Goal: Information Seeking & Learning: Learn about a topic

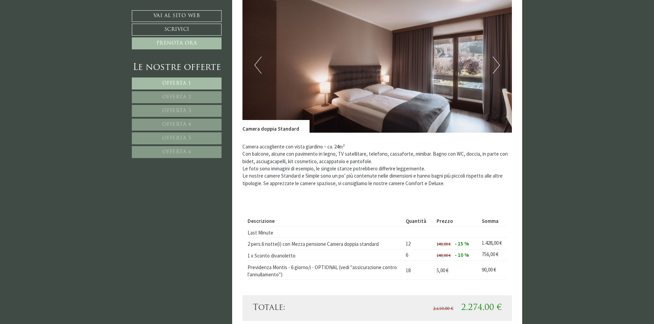
scroll to position [479, 0]
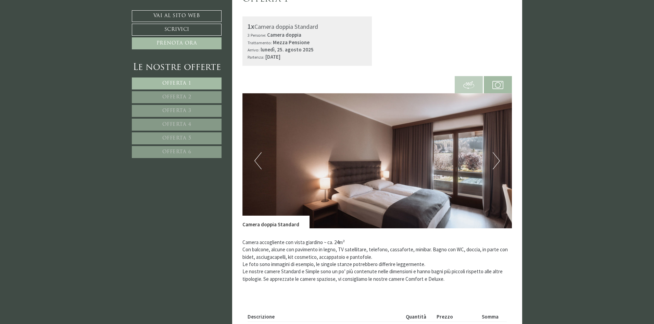
click at [171, 151] on span "Offerta 6" at bounding box center [176, 151] width 29 height 5
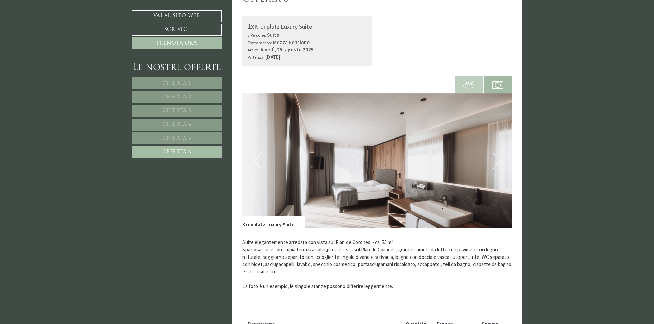
scroll to position [451, 0]
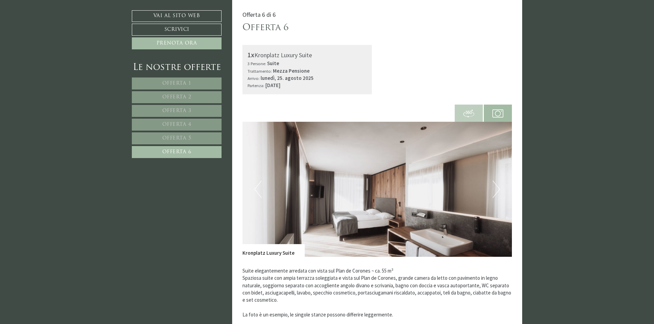
click at [497, 186] on button "Next" at bounding box center [496, 188] width 7 height 17
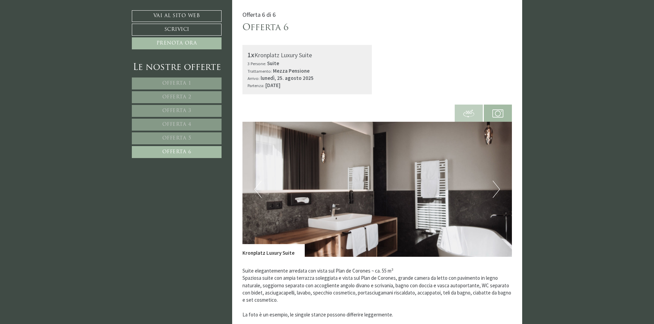
click at [497, 186] on button "Next" at bounding box center [496, 188] width 7 height 17
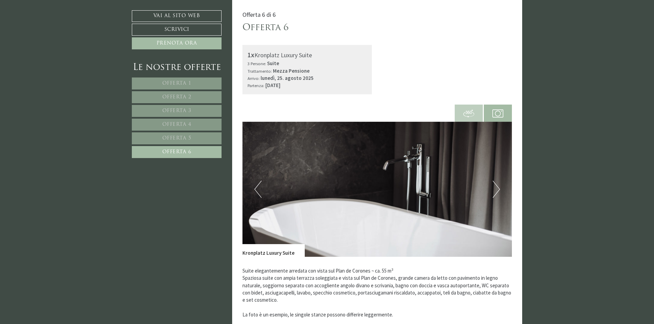
click at [497, 186] on button "Next" at bounding box center [496, 188] width 7 height 17
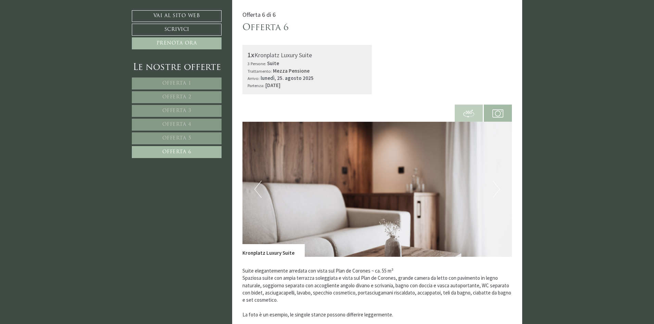
click at [497, 186] on button "Next" at bounding box center [496, 188] width 7 height 17
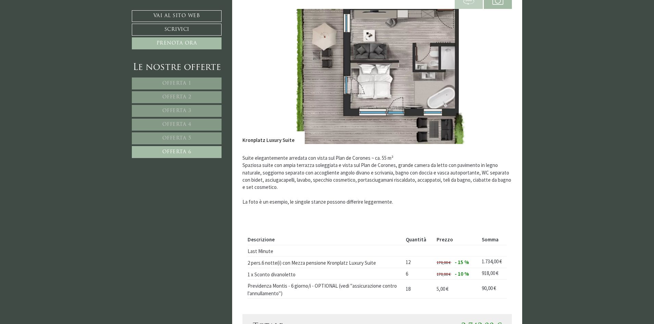
scroll to position [588, 0]
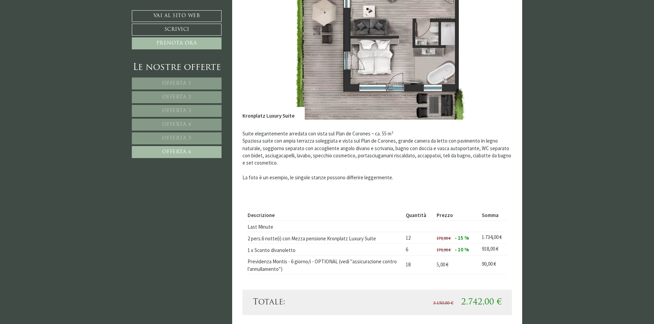
click at [170, 140] on span "Offerta 5" at bounding box center [176, 138] width 29 height 5
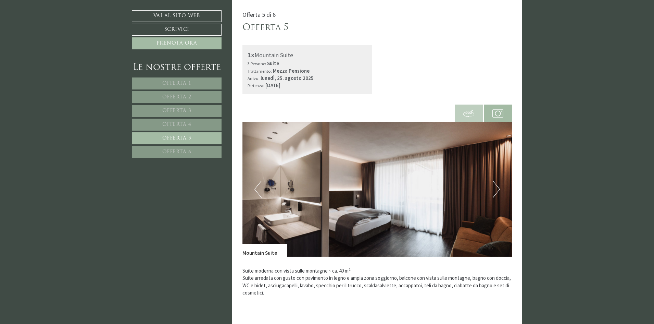
click at [496, 185] on button "Next" at bounding box center [496, 188] width 7 height 17
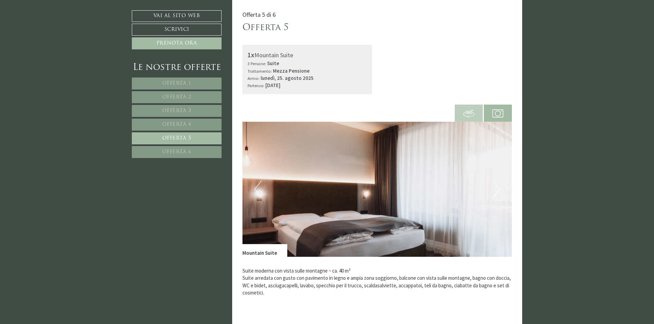
click at [496, 185] on button "Next" at bounding box center [496, 188] width 7 height 17
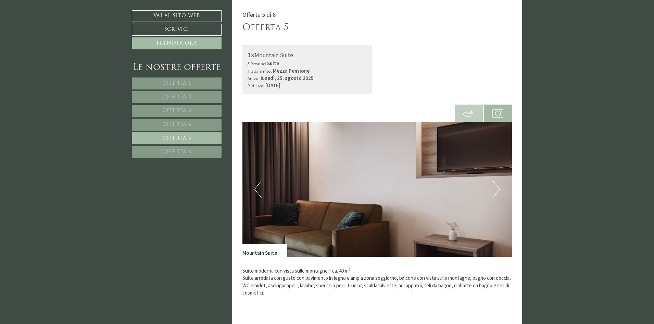
click at [497, 187] on button "Next" at bounding box center [496, 188] width 7 height 17
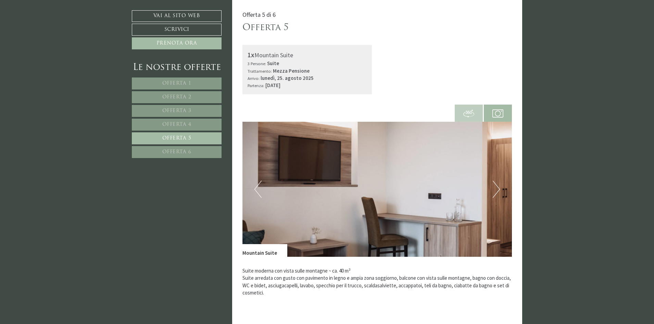
click at [497, 187] on button "Next" at bounding box center [496, 188] width 7 height 17
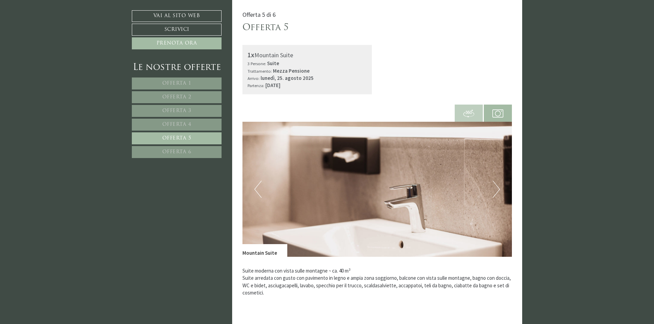
click at [497, 187] on button "Next" at bounding box center [496, 188] width 7 height 17
